Goal: Communication & Community: Answer question/provide support

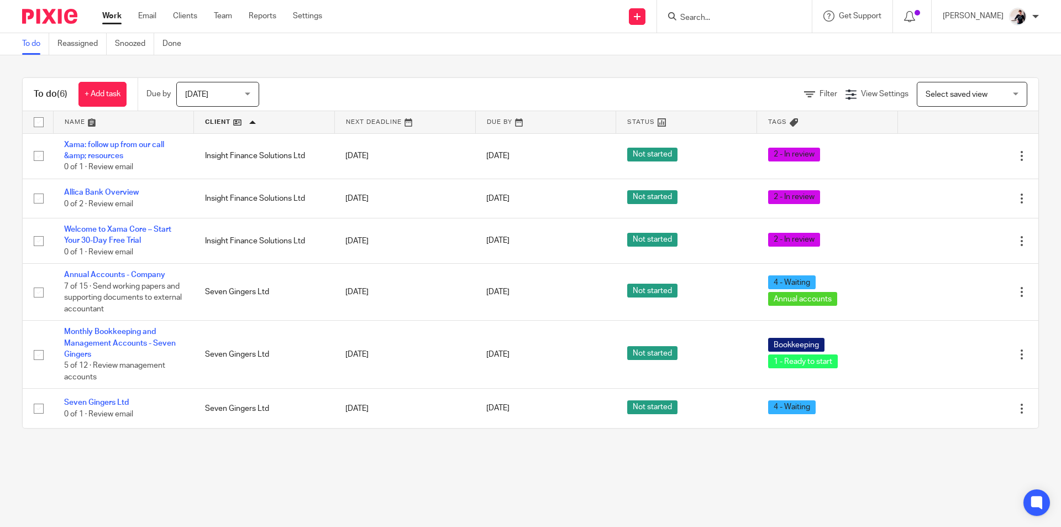
click at [489, 159] on link "[DATE]" at bounding box center [511, 156] width 50 height 12
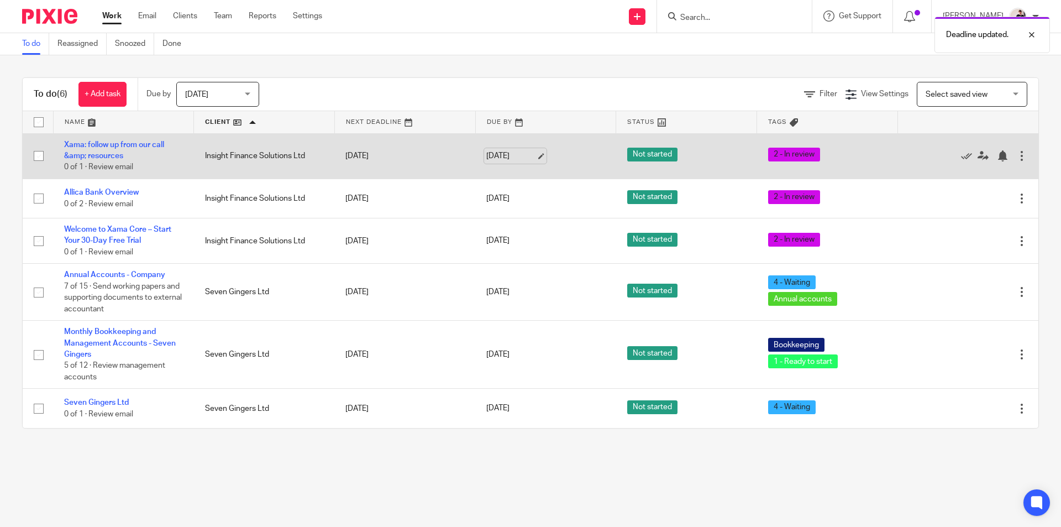
click at [504, 154] on link "[DATE]" at bounding box center [511, 156] width 50 height 12
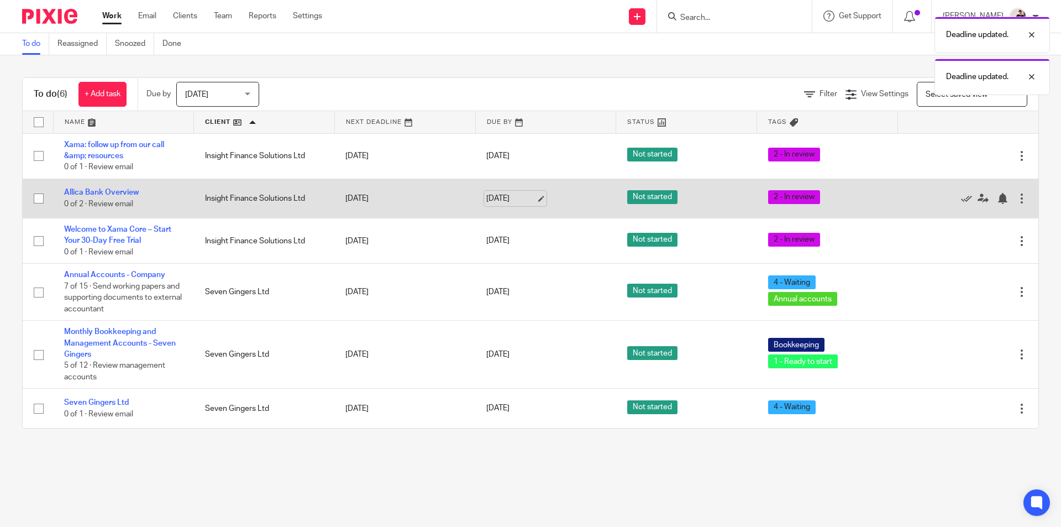
click at [487, 198] on link "[DATE]" at bounding box center [511, 199] width 50 height 12
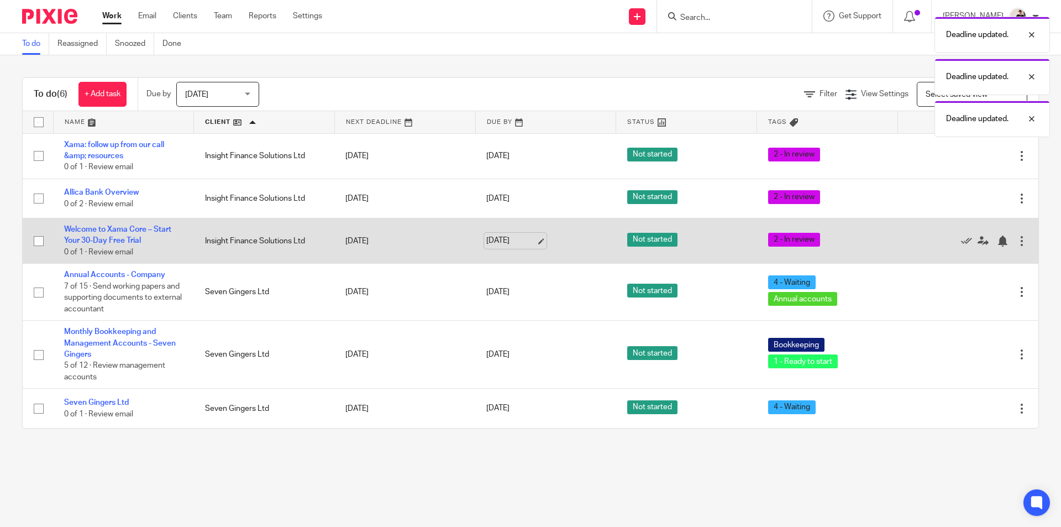
click at [497, 239] on link "[DATE]" at bounding box center [511, 241] width 50 height 12
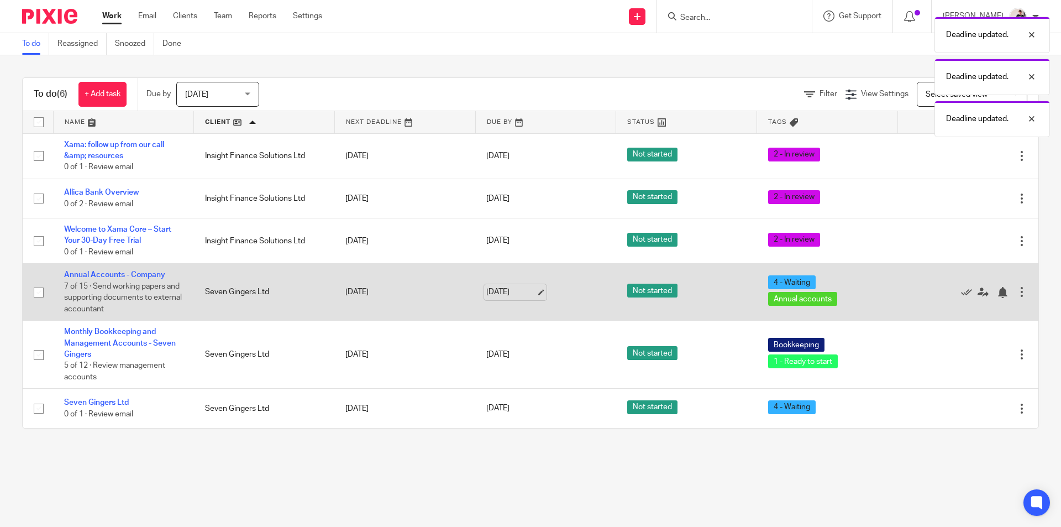
click at [488, 292] on link "[DATE]" at bounding box center [511, 292] width 50 height 12
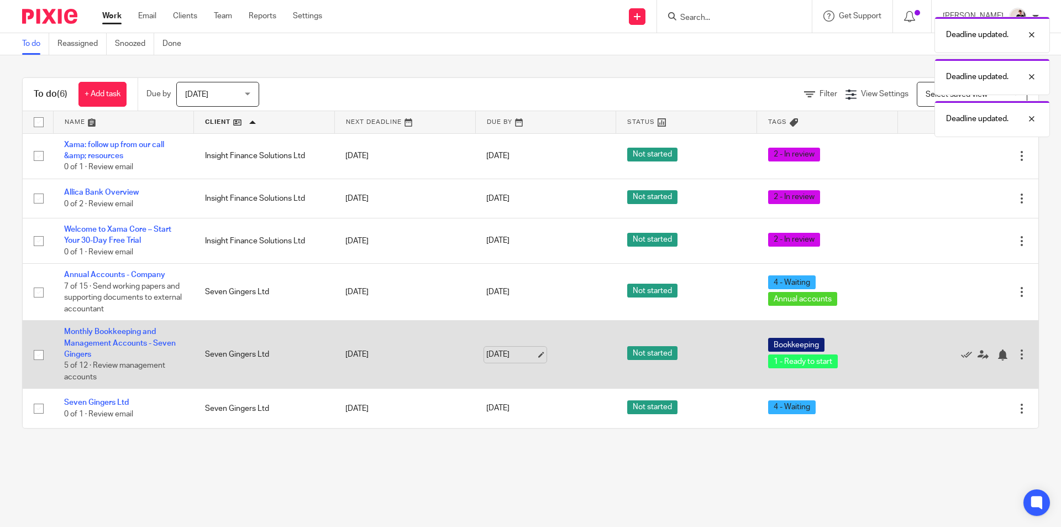
click at [506, 356] on link "[DATE]" at bounding box center [511, 355] width 50 height 12
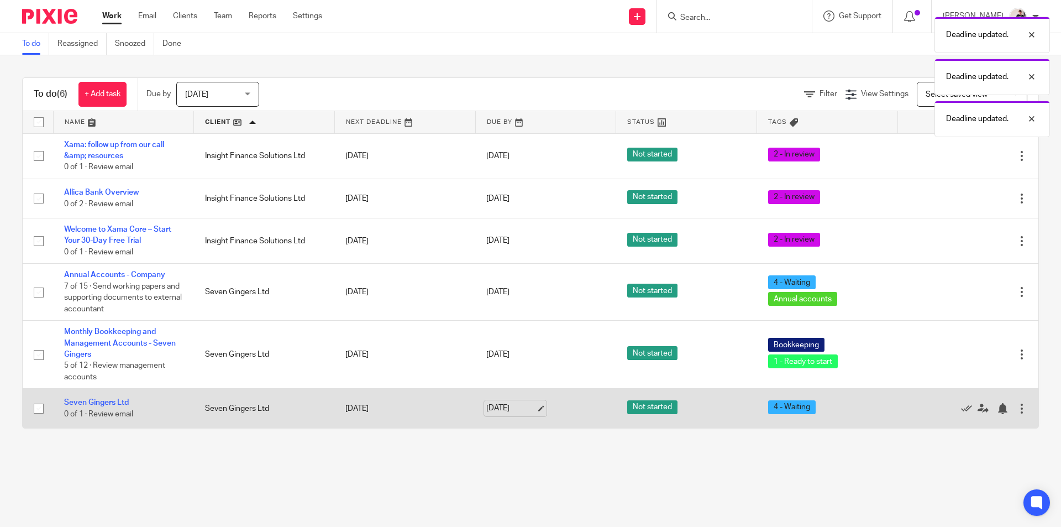
click at [499, 411] on link "[DATE]" at bounding box center [511, 408] width 50 height 12
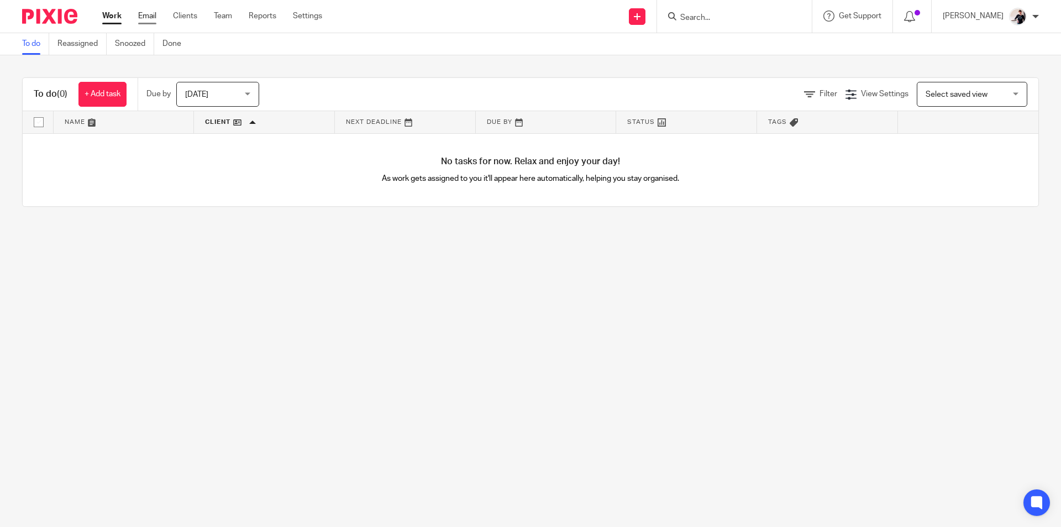
click at [148, 17] on link "Email" at bounding box center [147, 15] width 18 height 11
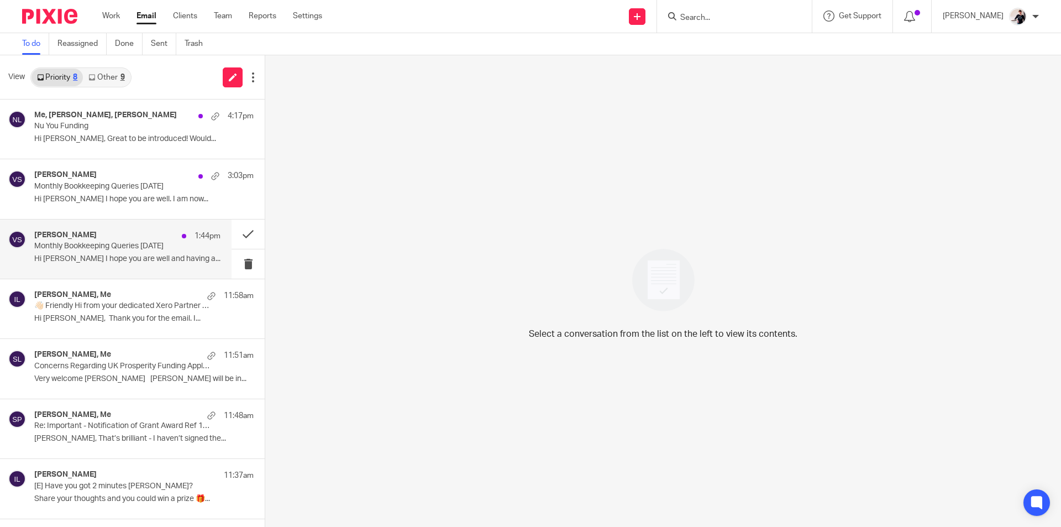
click at [78, 246] on p "Monthly Bookkeeping Queries April 2025" at bounding box center [108, 245] width 149 height 9
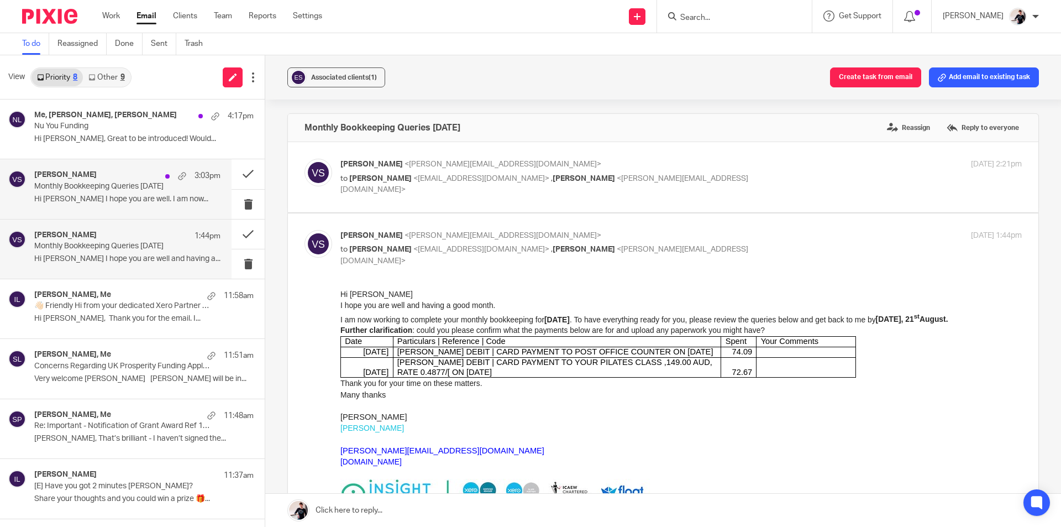
click at [77, 193] on div "Vicki Sanders 3:03pm Monthly Bookkeeping Queries April 2025 Hi Greg I hope you …" at bounding box center [127, 188] width 186 height 37
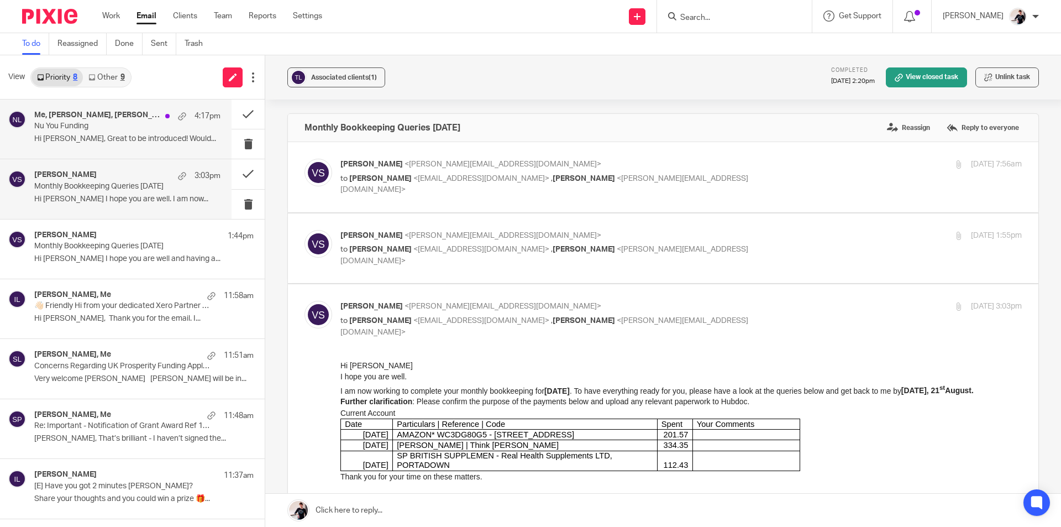
click at [82, 142] on p "Hi Helen, Great to be introduced! Would..." at bounding box center [127, 138] width 186 height 9
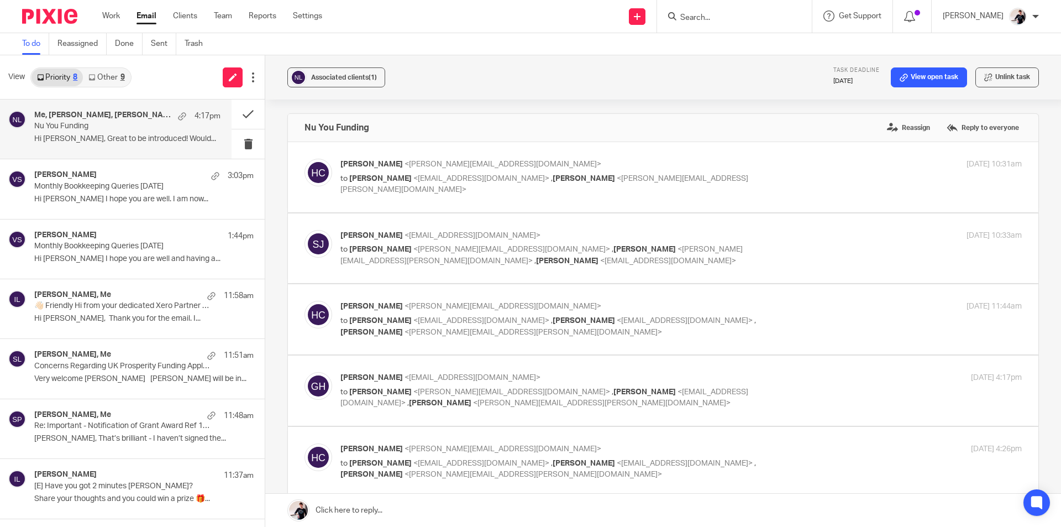
click at [107, 74] on link "Other 9" at bounding box center [106, 78] width 47 height 18
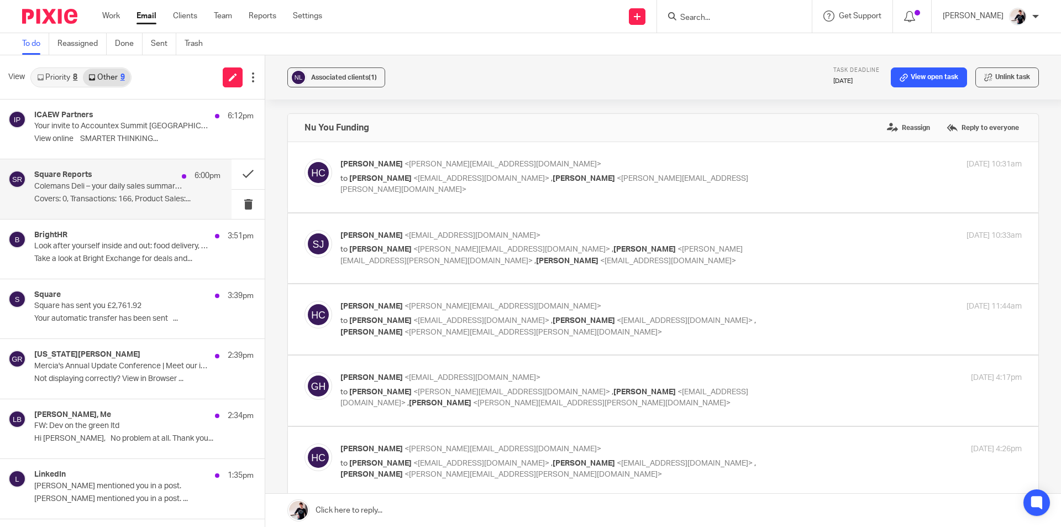
click at [108, 174] on div "Square Reports 6:00pm" at bounding box center [127, 175] width 186 height 11
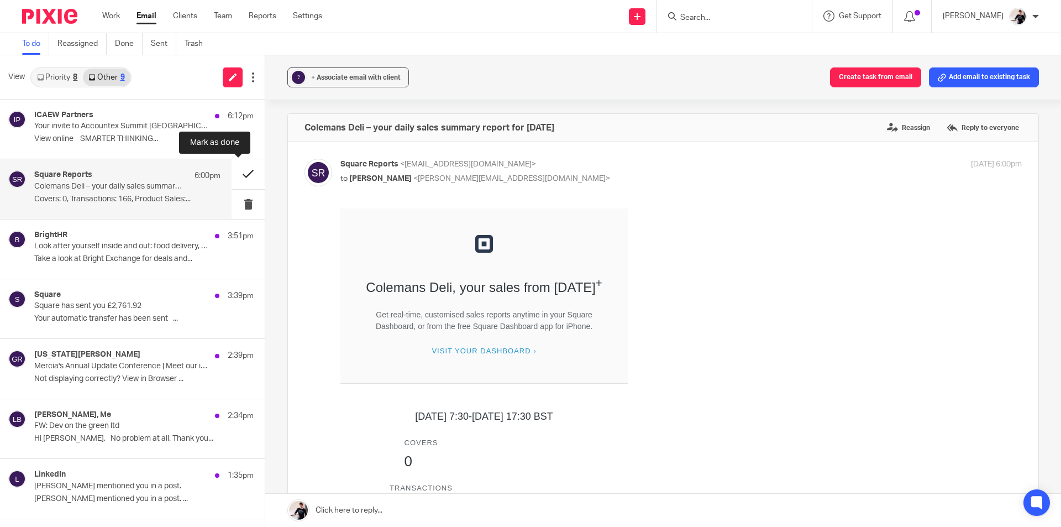
click at [234, 177] on button at bounding box center [248, 173] width 33 height 29
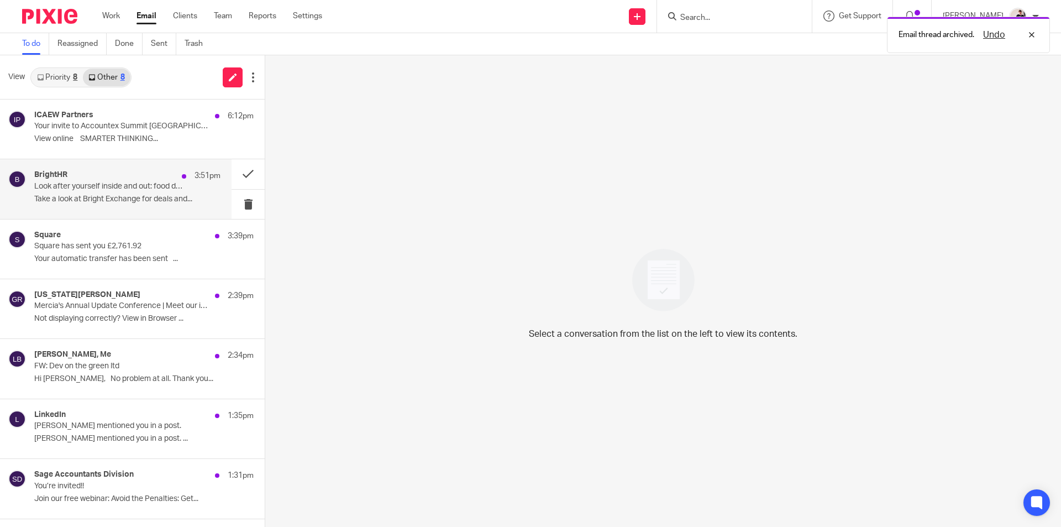
click at [134, 182] on p "Look after yourself inside and out: food delivery, health testing and skincare …" at bounding box center [108, 186] width 149 height 9
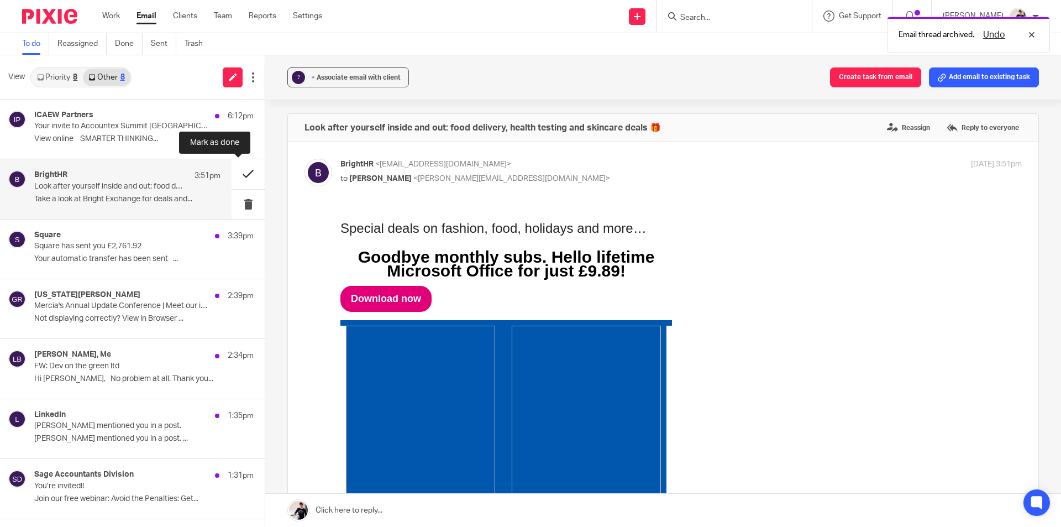
click at [240, 177] on button at bounding box center [248, 173] width 33 height 29
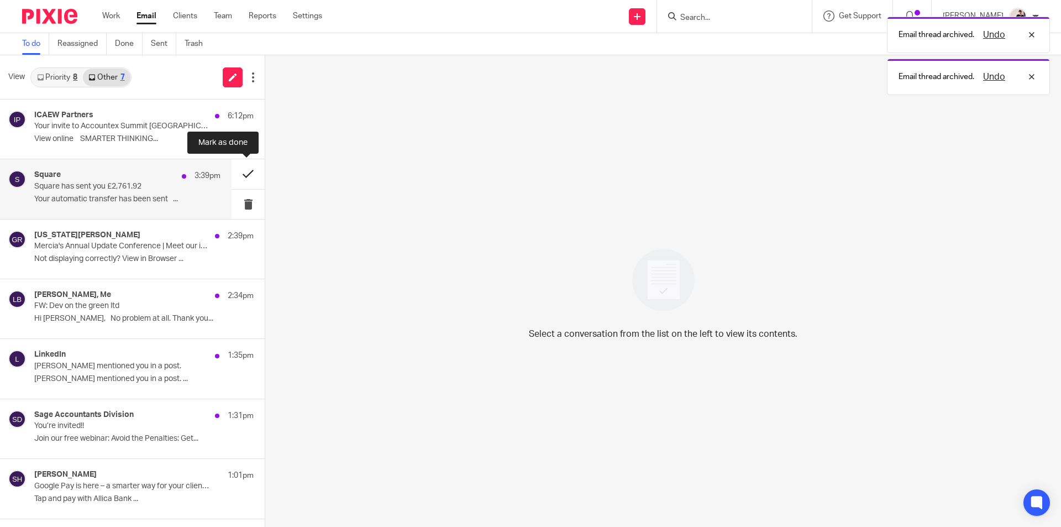
click at [244, 173] on button at bounding box center [248, 173] width 33 height 29
